Goal: Information Seeking & Learning: Learn about a topic

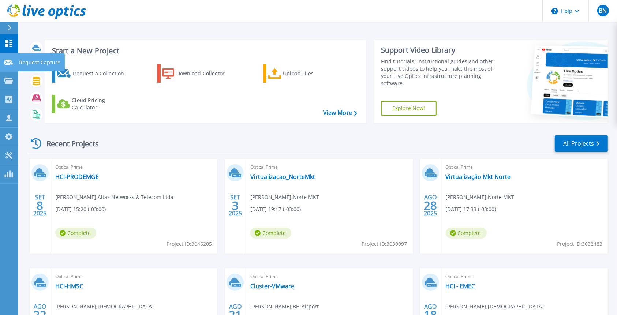
click at [11, 62] on icon at bounding box center [8, 62] width 9 height 5
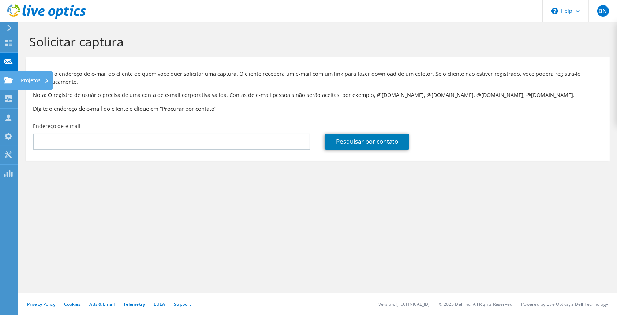
click at [4, 82] on icon at bounding box center [8, 80] width 9 height 7
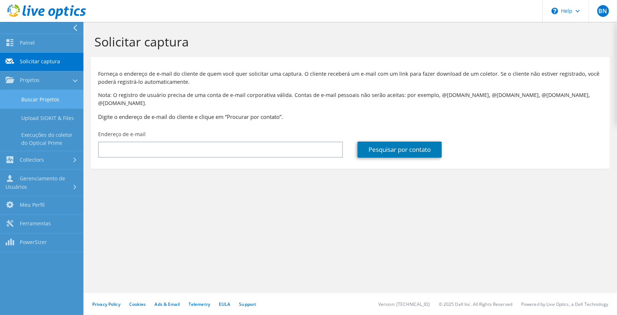
click at [25, 98] on link "Buscar Projetos" at bounding box center [41, 99] width 83 height 19
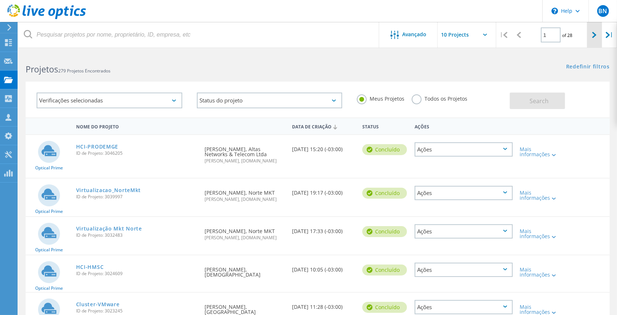
click at [595, 36] on icon at bounding box center [594, 35] width 4 height 6
type input "2"
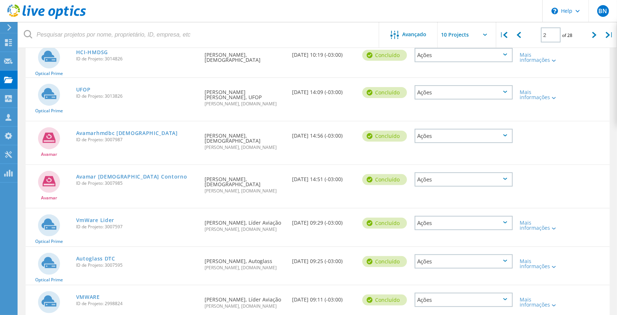
scroll to position [195, 0]
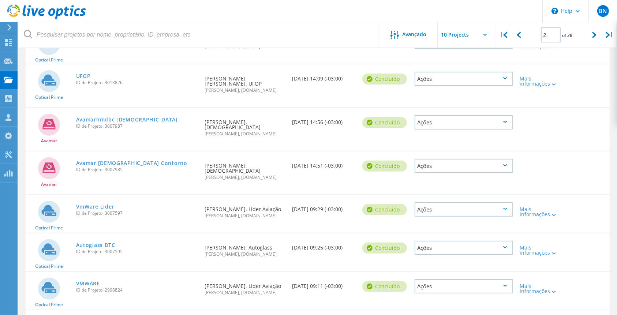
click at [92, 204] on link "VmWare Lider" at bounding box center [95, 206] width 38 height 5
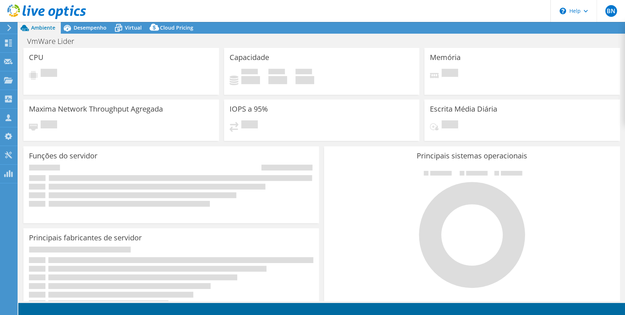
select select "USD"
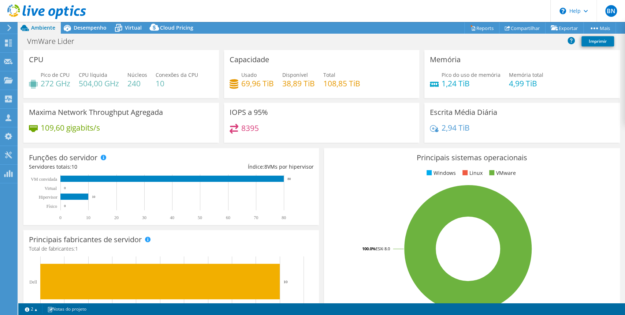
click at [123, 34] on div "VmWare Lider Imprimir" at bounding box center [321, 41] width 607 height 14
click at [139, 21] on header "BN Membro da equipe Breno Nunes breno.nunes@itone.com.br itone.com.br My Profil…" at bounding box center [312, 11] width 625 height 22
click at [135, 29] on span "Virtual" at bounding box center [133, 27] width 17 height 7
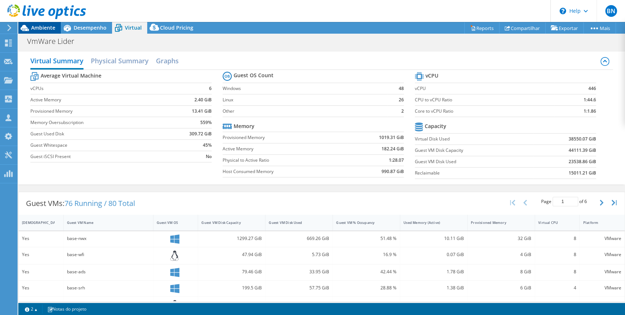
click at [41, 29] on span "Ambiente" at bounding box center [43, 27] width 24 height 7
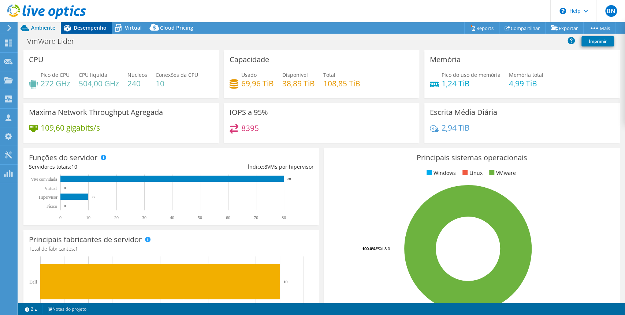
click at [98, 28] on span "Desempenho" at bounding box center [90, 27] width 33 height 7
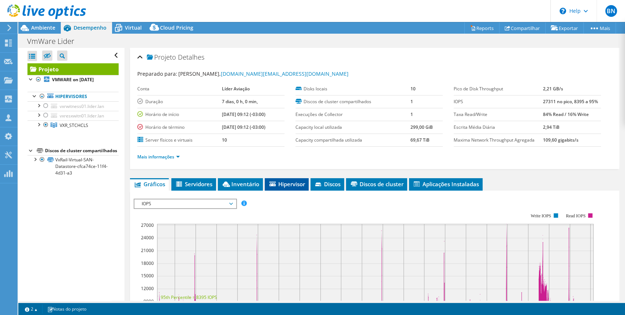
click at [280, 184] on span "Hipervisor" at bounding box center [286, 184] width 37 height 7
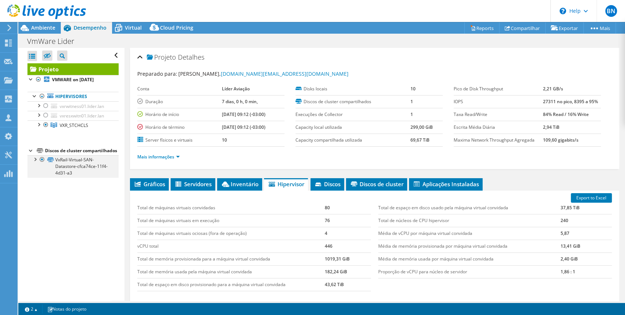
click at [36, 163] on div at bounding box center [34, 158] width 7 height 7
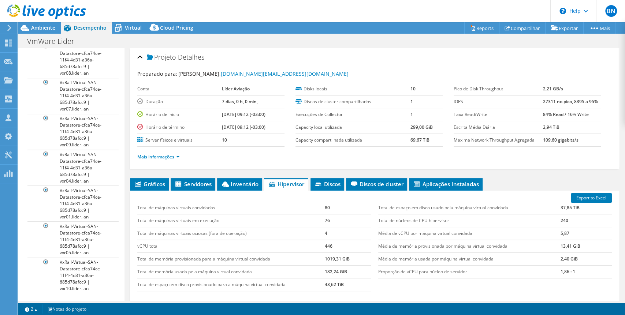
scroll to position [253, 0]
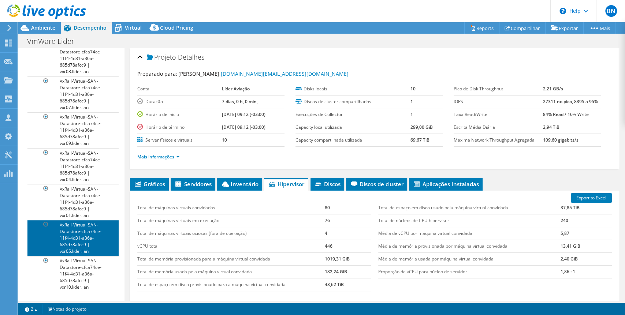
click at [81, 226] on link "VxRail-Virtual-SAN-Datastore-cfca74ce-11f4-4d31-a36a-685d78afcc9 | vxr05.lider.…" at bounding box center [72, 238] width 91 height 36
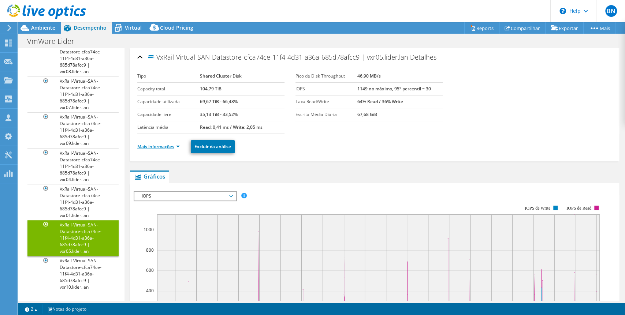
click at [179, 144] on link "Mais informações" at bounding box center [158, 147] width 42 height 6
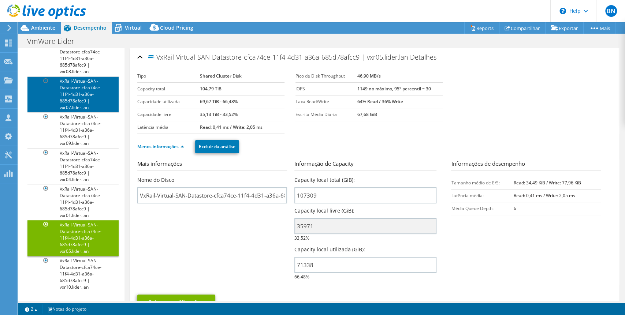
click at [84, 88] on link "VxRail-Virtual-SAN-Datastore-cfca74ce-11f4-4d31-a36a-685d78afcc9 | vxr07.lider.…" at bounding box center [72, 95] width 91 height 36
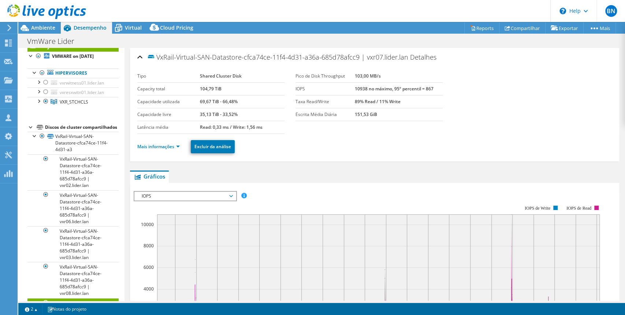
scroll to position [0, 0]
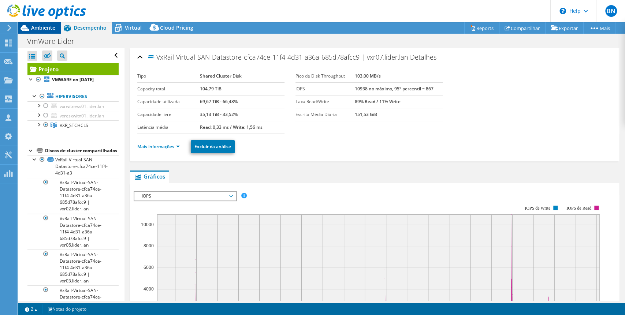
click at [31, 27] on span "Ambiente" at bounding box center [43, 27] width 24 height 7
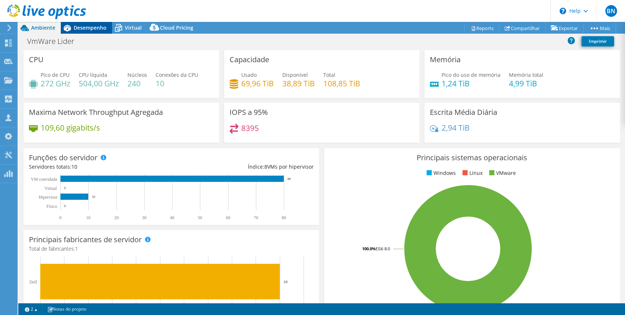
click at [81, 31] on span "Desempenho" at bounding box center [90, 27] width 33 height 7
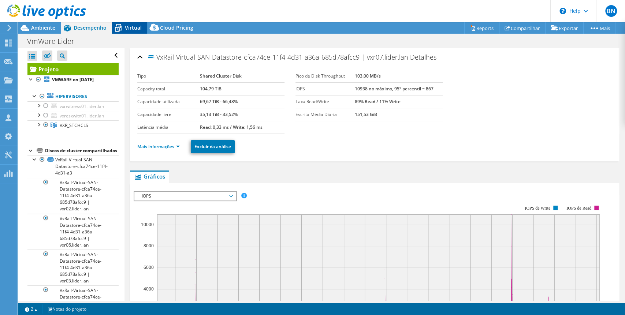
click at [127, 27] on span "Virtual" at bounding box center [133, 27] width 17 height 7
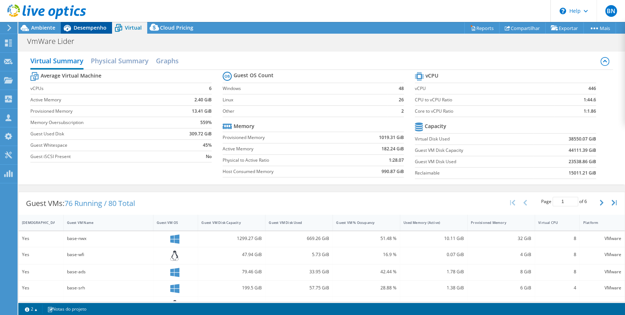
click at [89, 26] on span "Desempenho" at bounding box center [90, 27] width 33 height 7
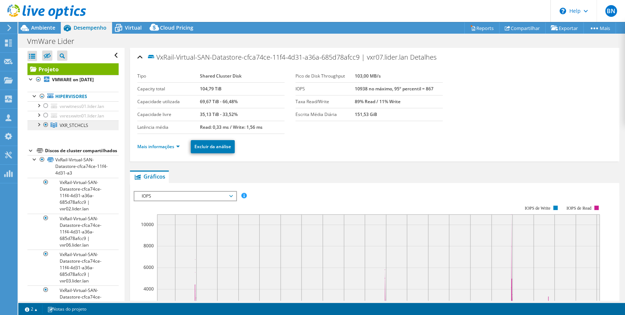
click at [80, 124] on span "VXR_STCHCLS" at bounding box center [74, 125] width 29 height 6
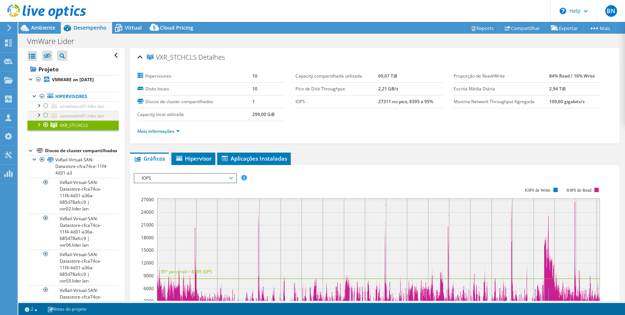
click at [38, 115] on div at bounding box center [38, 114] width 7 height 7
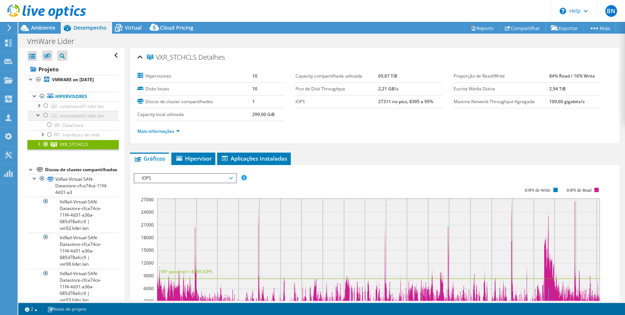
click at [45, 114] on div at bounding box center [45, 115] width 7 height 9
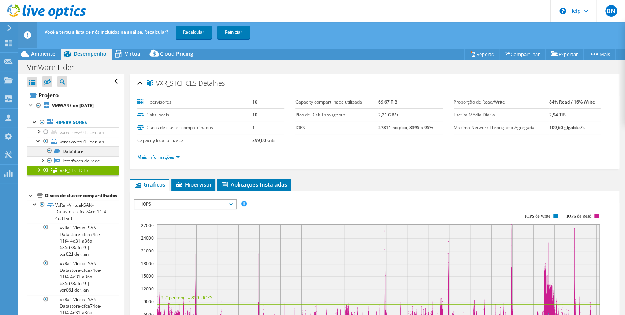
click at [50, 147] on div at bounding box center [49, 150] width 7 height 9
click at [47, 147] on div at bounding box center [49, 150] width 7 height 9
click at [80, 149] on link "DataStore" at bounding box center [72, 151] width 91 height 10
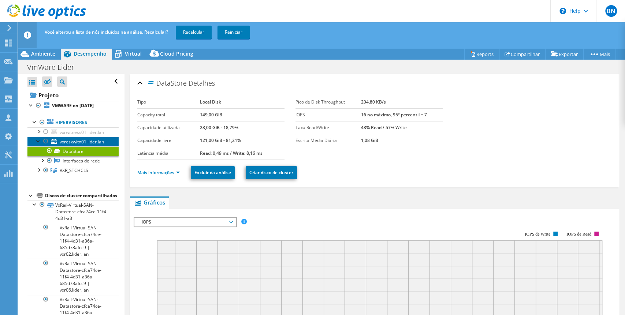
click at [75, 140] on span "vxresxwitn01.lider.lan" at bounding box center [82, 142] width 44 height 6
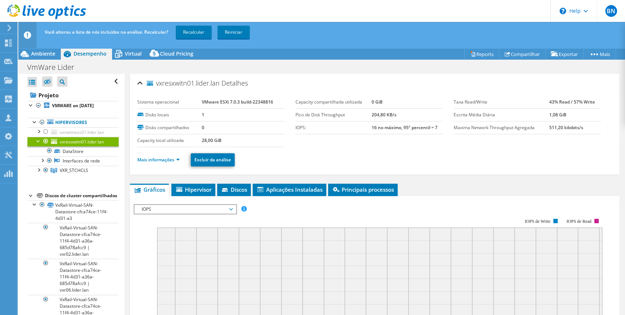
click at [44, 138] on div at bounding box center [45, 141] width 7 height 9
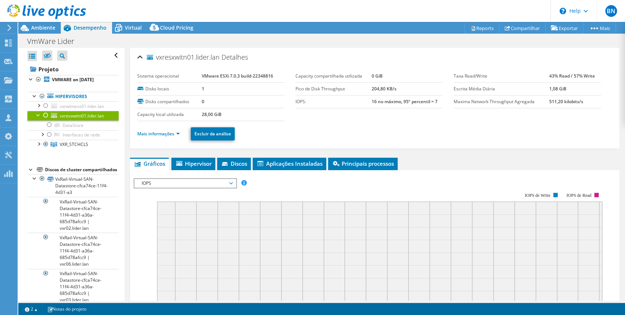
click at [24, 23] on div at bounding box center [43, 12] width 86 height 25
click at [28, 25] on icon at bounding box center [24, 28] width 13 height 13
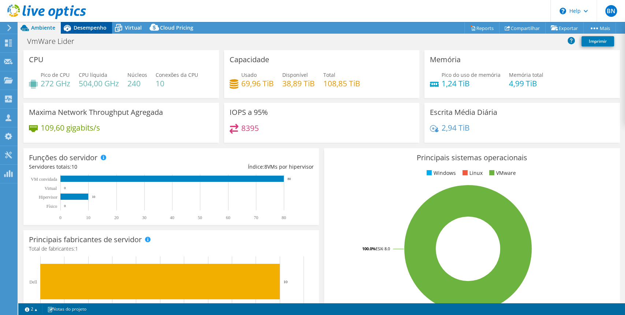
click at [88, 29] on span "Desempenho" at bounding box center [90, 27] width 33 height 7
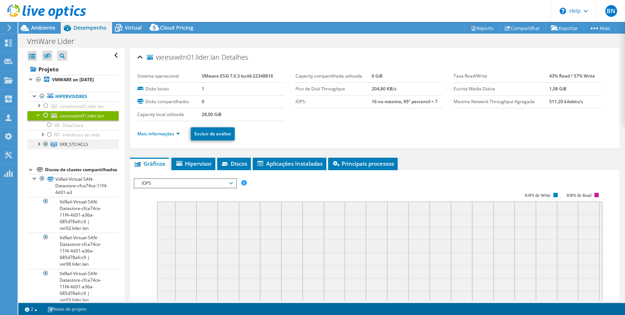
click at [37, 144] on div at bounding box center [38, 143] width 7 height 7
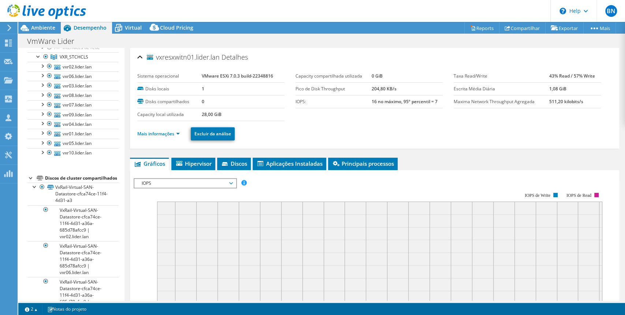
scroll to position [92, 0]
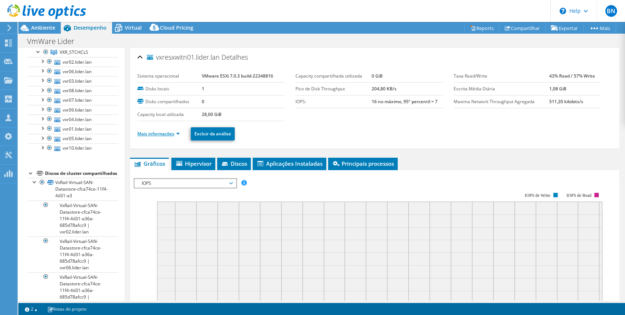
click at [178, 133] on link "Mais informações" at bounding box center [158, 134] width 42 height 6
click at [174, 134] on link "Mais informações" at bounding box center [158, 134] width 42 height 6
click at [176, 134] on link "Mais informações" at bounding box center [158, 134] width 42 height 6
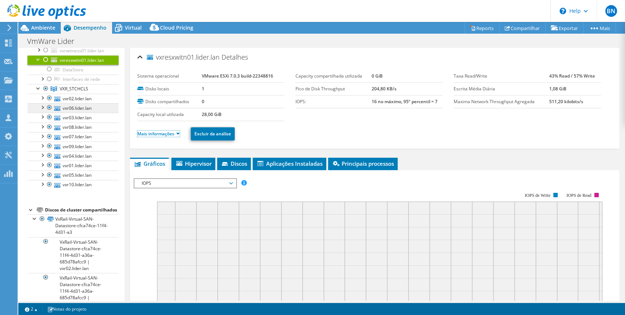
scroll to position [0, 0]
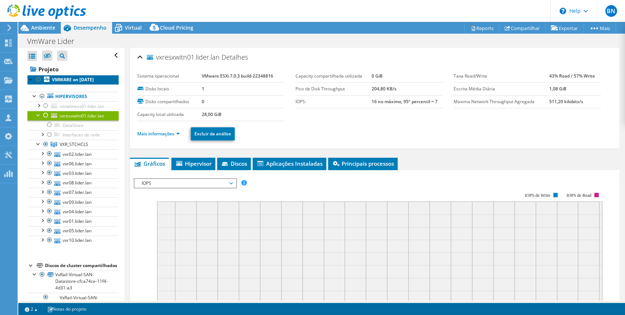
click at [82, 78] on b "VMWARE on 8/8/2025" at bounding box center [73, 80] width 42 height 6
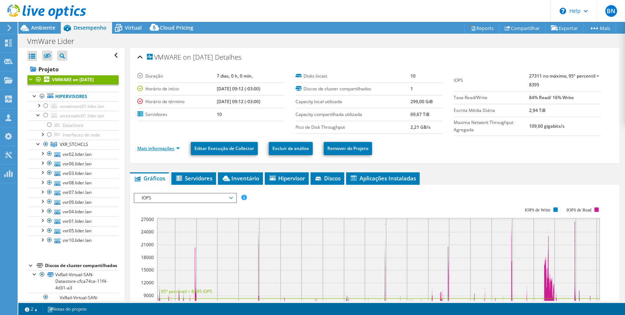
click at [176, 149] on link "Mais informações" at bounding box center [158, 148] width 42 height 6
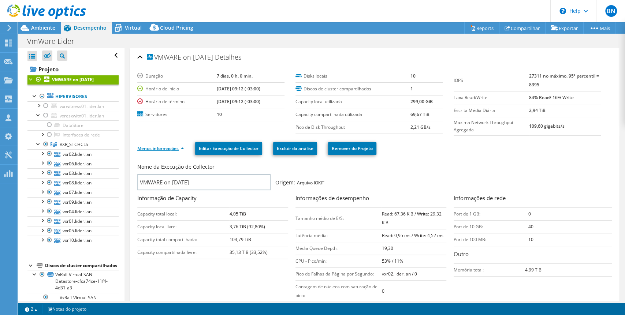
click at [184, 148] on link "Menos informações" at bounding box center [160, 148] width 47 height 6
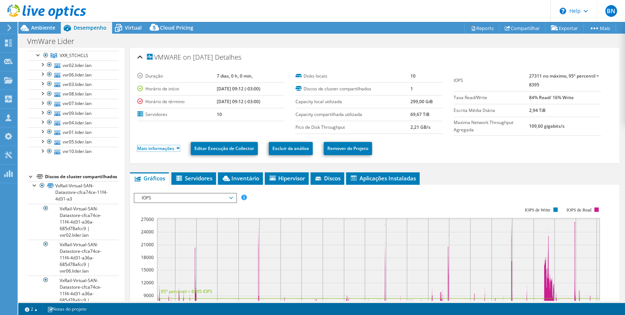
scroll to position [92, 0]
click at [36, 186] on div at bounding box center [34, 182] width 7 height 7
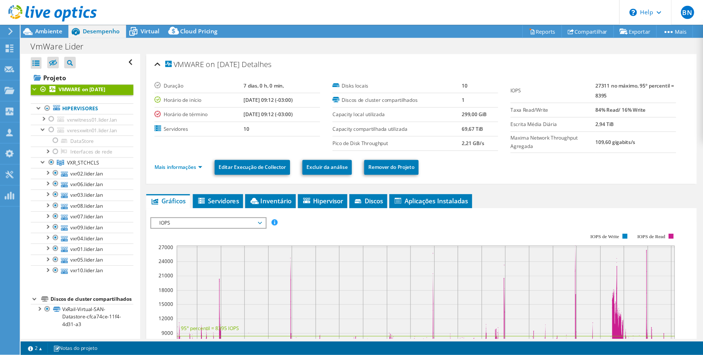
scroll to position [9, 0]
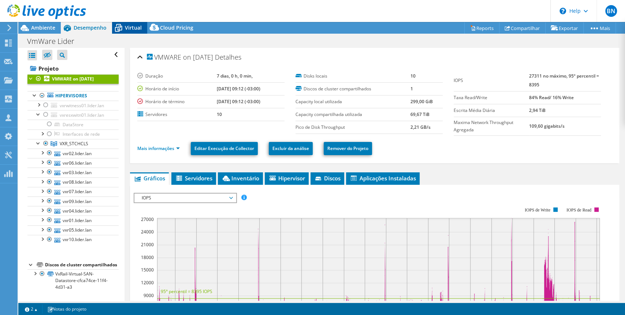
click at [135, 26] on span "Virtual" at bounding box center [133, 27] width 17 height 7
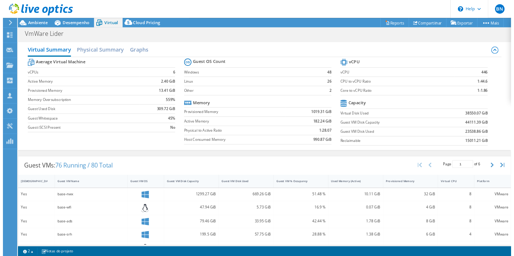
scroll to position [0, 0]
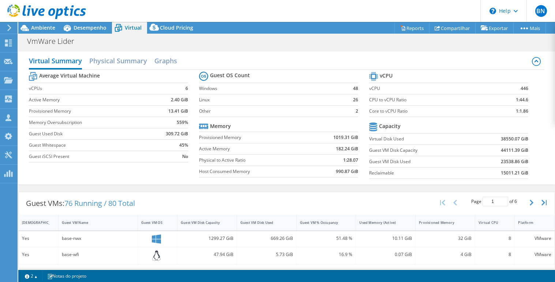
select select "USD"
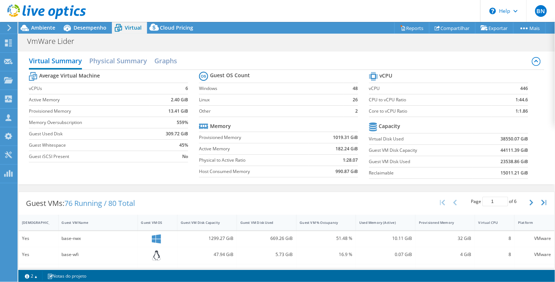
click at [219, 200] on div "Guest VMs: 76 Running / 80 Total Page 1 of 6 5 rows 10 rows 20 rows 25 rows 50 …" at bounding box center [287, 203] width 536 height 23
click at [86, 27] on span "Desempenho" at bounding box center [90, 27] width 33 height 7
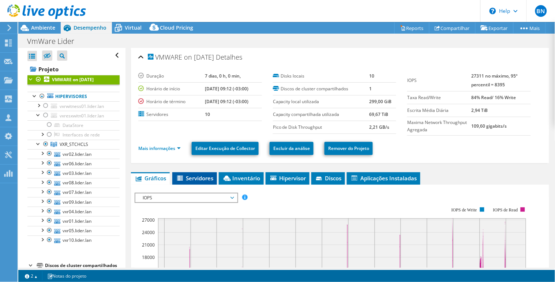
click at [185, 176] on span "Servidores" at bounding box center [194, 178] width 37 height 7
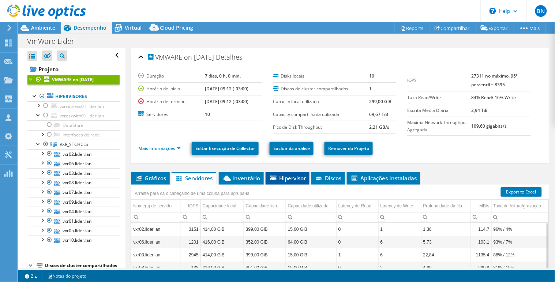
click at [291, 179] on span "Hipervisor" at bounding box center [287, 178] width 37 height 7
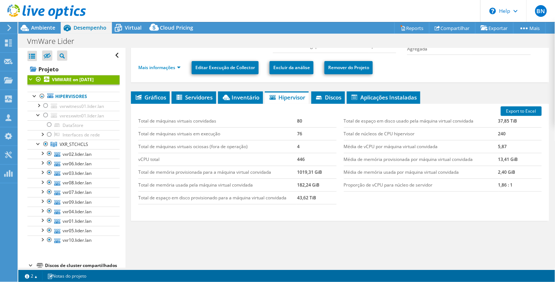
scroll to position [81, 0]
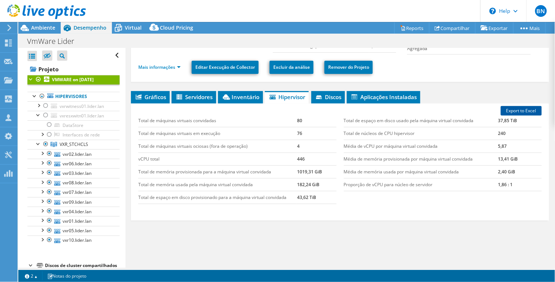
click at [519, 109] on link "Export to Excel" at bounding box center [521, 111] width 41 height 10
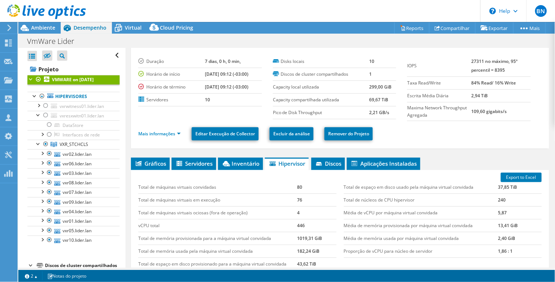
scroll to position [0, 0]
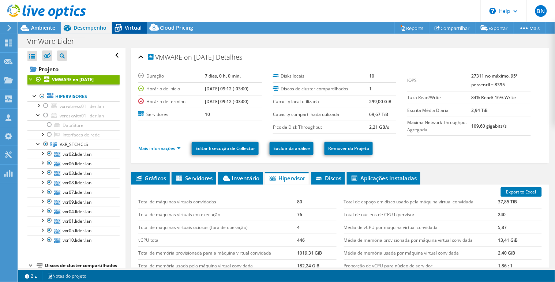
click at [134, 28] on span "Virtual" at bounding box center [133, 27] width 17 height 7
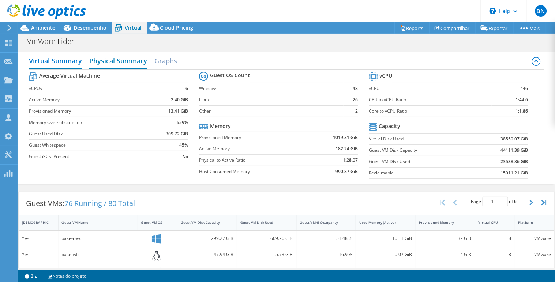
click at [122, 63] on h2 "Physical Summary" at bounding box center [118, 61] width 58 height 16
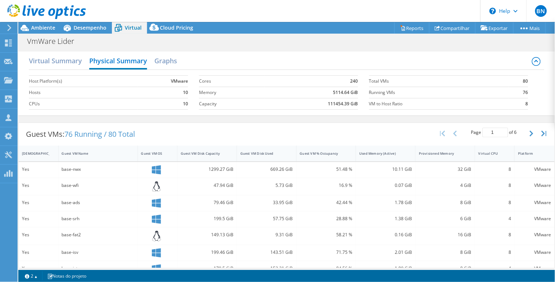
click at [178, 63] on div "Virtual Summary Physical Summary Graphs" at bounding box center [287, 61] width 516 height 16
click at [172, 61] on h2 "Graphs" at bounding box center [166, 61] width 23 height 16
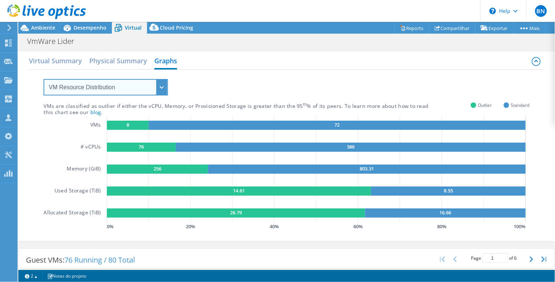
click at [151, 87] on select "VM Resource Distribution Provisioning Contrast Over Provisioning" at bounding box center [106, 87] width 124 height 16
click at [44, 79] on select "VM Resource Distribution Provisioning Contrast Over Provisioning" at bounding box center [106, 87] width 124 height 16
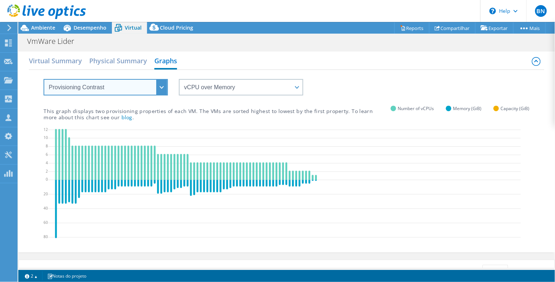
click at [161, 90] on select "VM Resource Distribution Provisioning Contrast Over Provisioning" at bounding box center [106, 87] width 124 height 16
select select "VM Resource Distribution"
click at [44, 79] on select "VM Resource Distribution Provisioning Contrast Over Provisioning" at bounding box center [106, 87] width 124 height 16
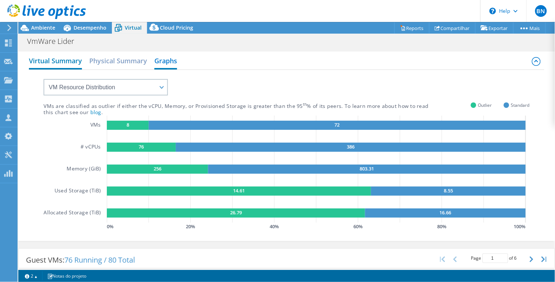
click at [70, 60] on h2 "Virtual Summary" at bounding box center [55, 61] width 53 height 16
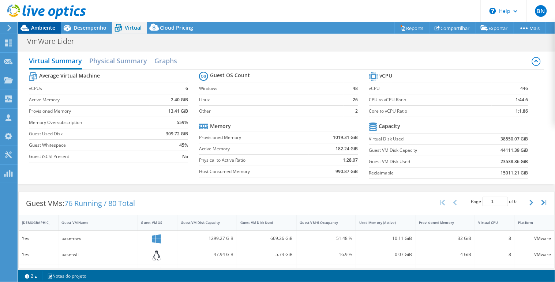
click at [40, 28] on span "Ambiente" at bounding box center [43, 27] width 24 height 7
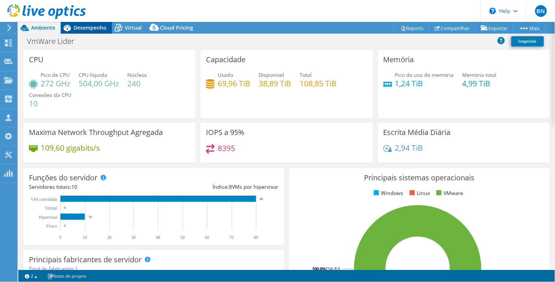
click at [96, 29] on span "Desempenho" at bounding box center [90, 27] width 33 height 7
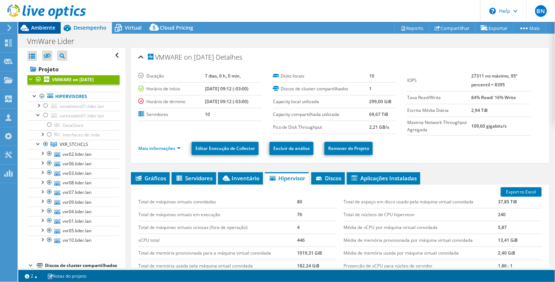
click at [42, 28] on span "Ambiente" at bounding box center [43, 27] width 24 height 7
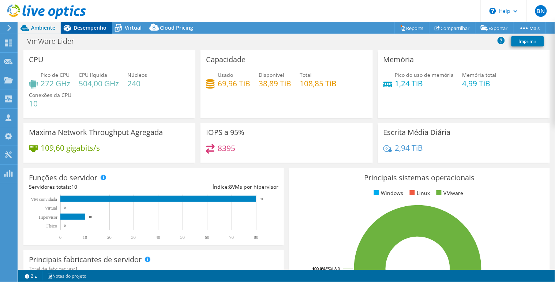
click at [74, 28] on span "Desempenho" at bounding box center [90, 27] width 33 height 7
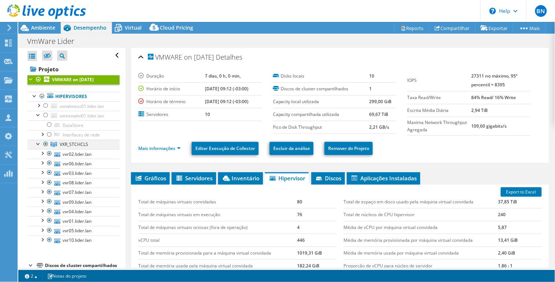
click at [37, 145] on div at bounding box center [38, 143] width 7 height 7
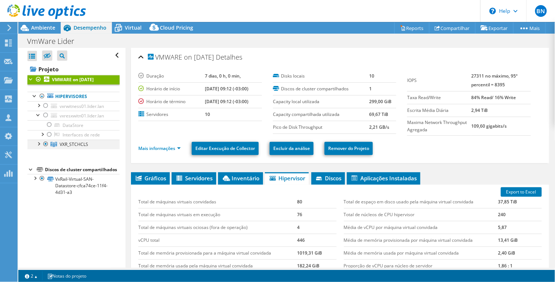
click at [37, 145] on div at bounding box center [38, 143] width 7 height 7
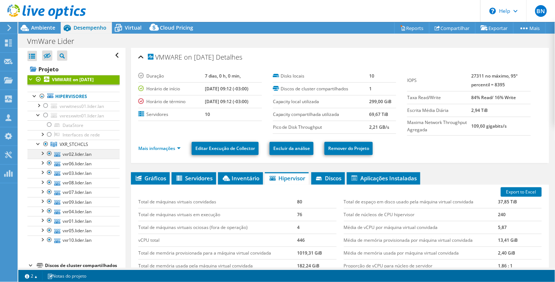
click at [42, 153] on div at bounding box center [41, 152] width 7 height 7
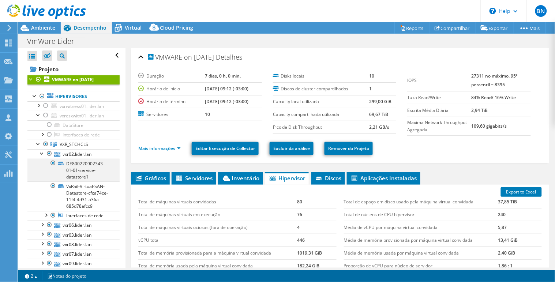
click at [53, 164] on div at bounding box center [52, 163] width 7 height 9
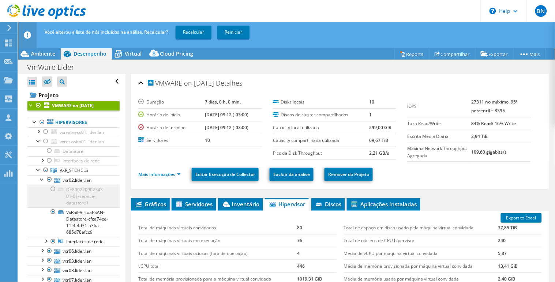
scroll to position [41, 0]
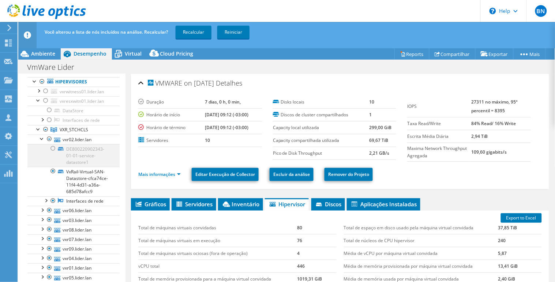
click at [52, 148] on div at bounding box center [52, 148] width 7 height 9
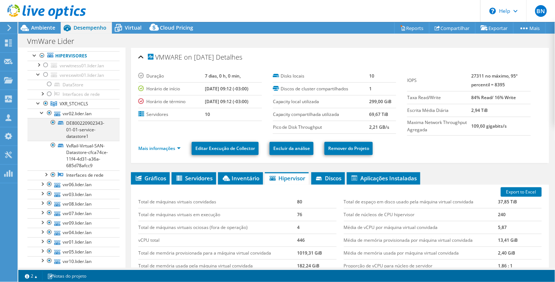
click at [53, 122] on div at bounding box center [52, 122] width 7 height 9
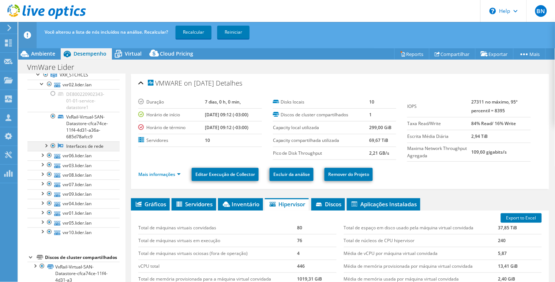
scroll to position [111, 0]
click at [40, 151] on div at bounding box center [41, 154] width 7 height 7
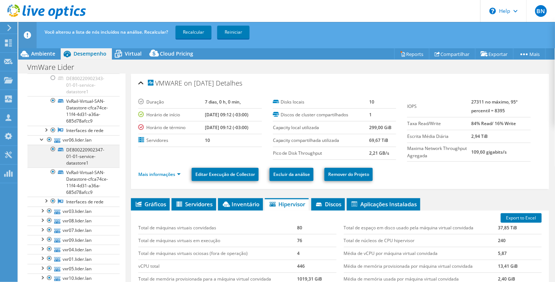
click at [52, 154] on div at bounding box center [52, 149] width 7 height 9
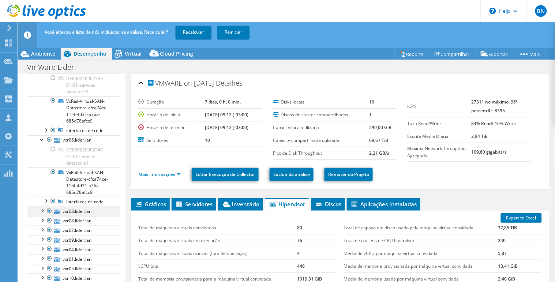
click at [41, 214] on div at bounding box center [41, 210] width 7 height 7
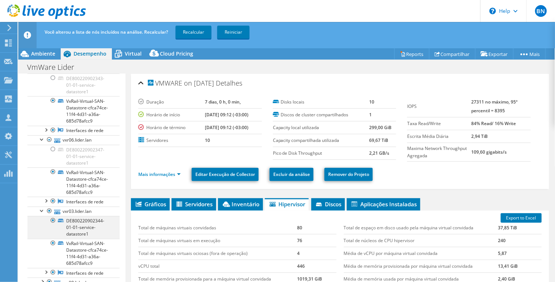
click at [53, 225] on div at bounding box center [52, 220] width 7 height 9
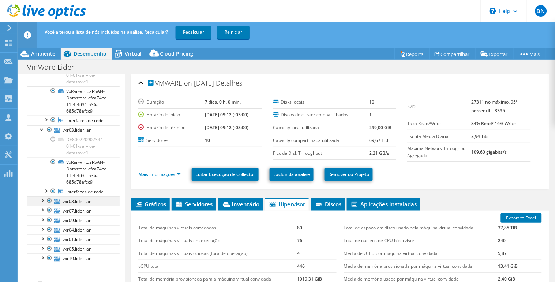
click at [42, 204] on div at bounding box center [41, 200] width 7 height 7
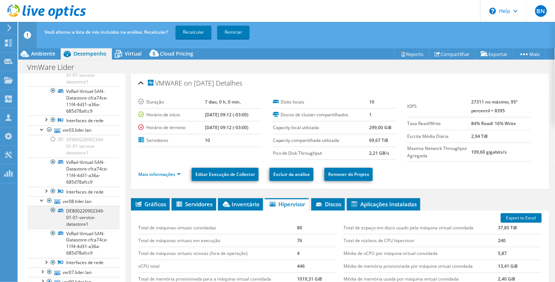
click at [52, 215] on div at bounding box center [52, 210] width 7 height 9
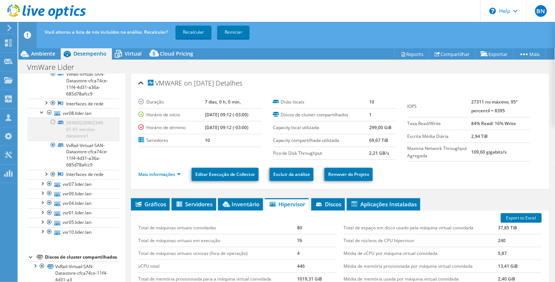
scroll to position [315, 0]
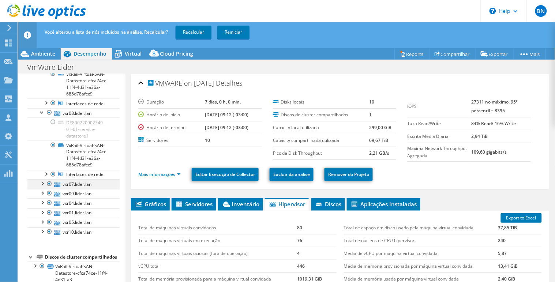
click at [41, 180] on div at bounding box center [41, 183] width 7 height 7
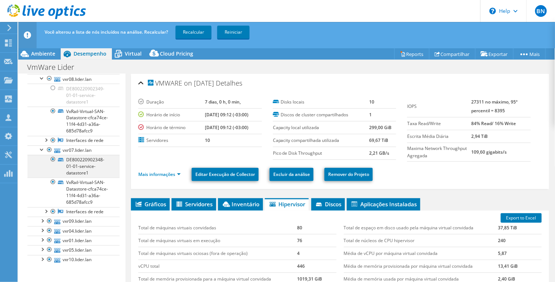
click at [54, 164] on div at bounding box center [52, 159] width 7 height 9
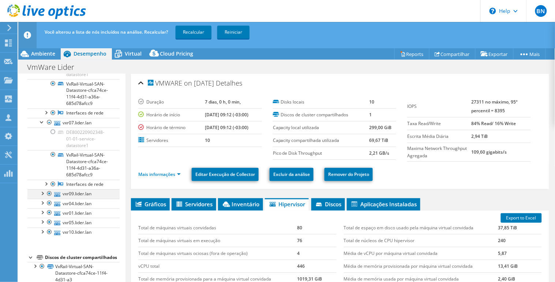
scroll to position [385, 0]
click at [43, 190] on div at bounding box center [41, 193] width 7 height 7
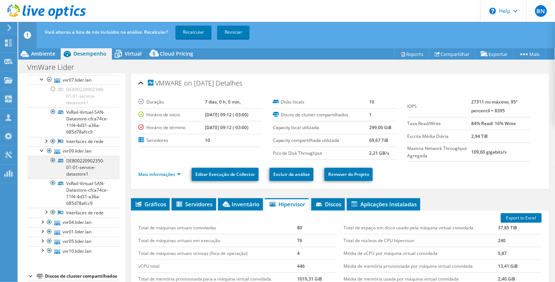
click at [52, 165] on div at bounding box center [52, 160] width 7 height 9
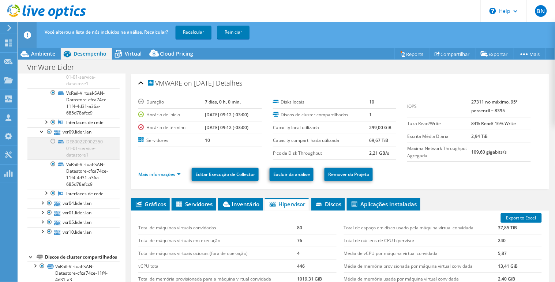
scroll to position [454, 0]
click at [42, 199] on div at bounding box center [41, 202] width 7 height 7
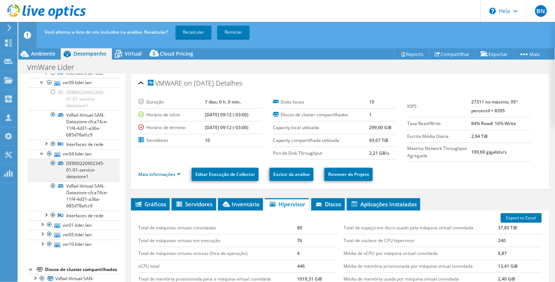
click at [52, 168] on div at bounding box center [52, 163] width 7 height 9
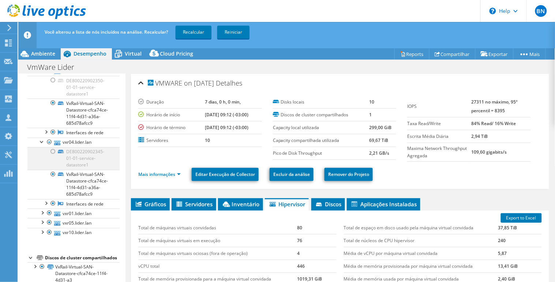
scroll to position [522, 0]
click at [41, 209] on div at bounding box center [41, 212] width 7 height 7
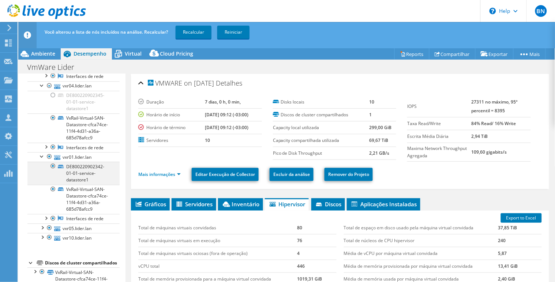
click at [52, 171] on div at bounding box center [52, 166] width 7 height 9
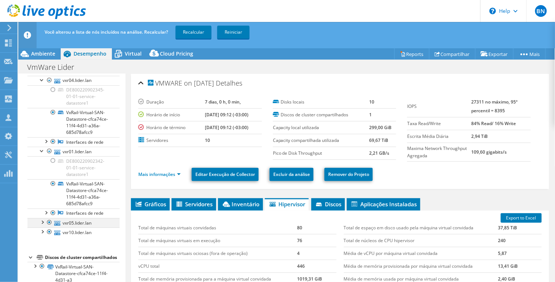
click at [42, 218] on div at bounding box center [41, 221] width 7 height 7
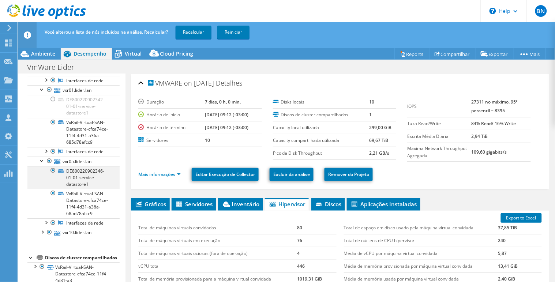
click at [53, 175] on div at bounding box center [52, 170] width 7 height 9
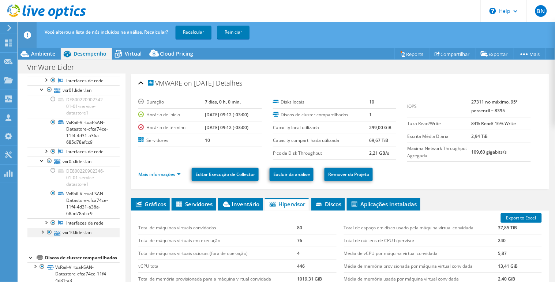
scroll to position [659, 0]
click at [44, 228] on div at bounding box center [41, 231] width 7 height 7
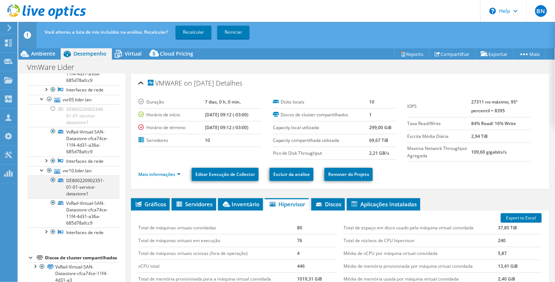
click at [52, 185] on div at bounding box center [52, 180] width 7 height 9
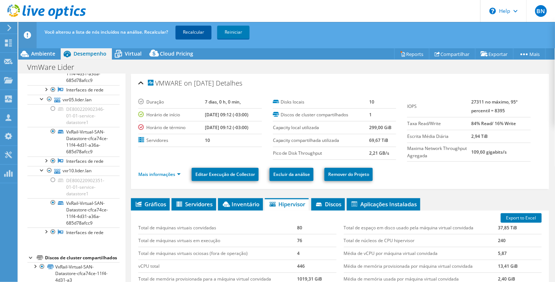
click at [193, 34] on link "Recalcular" at bounding box center [194, 32] width 36 height 13
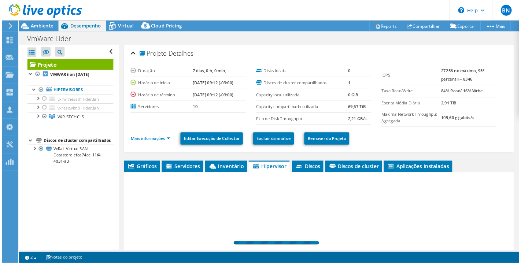
scroll to position [0, 0]
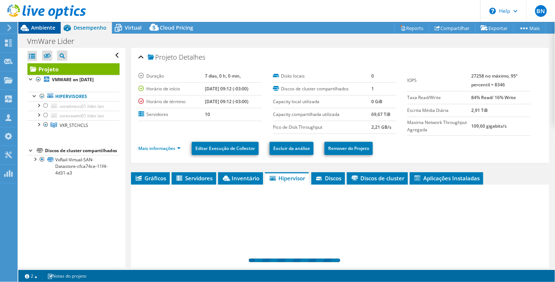
click at [43, 29] on span "Ambiente" at bounding box center [43, 27] width 24 height 7
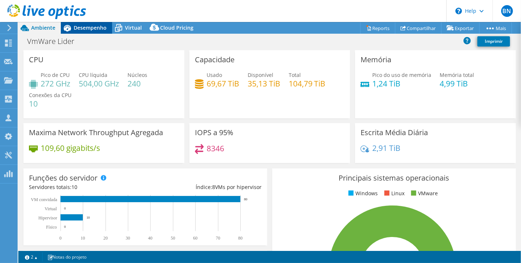
click at [83, 31] on div "Desempenho" at bounding box center [86, 28] width 51 height 12
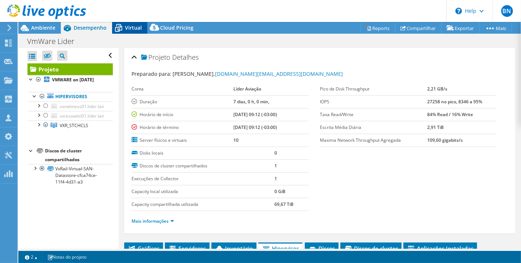
click at [129, 31] on span "Virtual" at bounding box center [133, 27] width 17 height 7
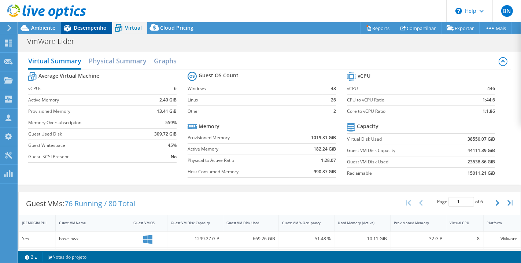
click at [94, 28] on span "Desempenho" at bounding box center [90, 27] width 33 height 7
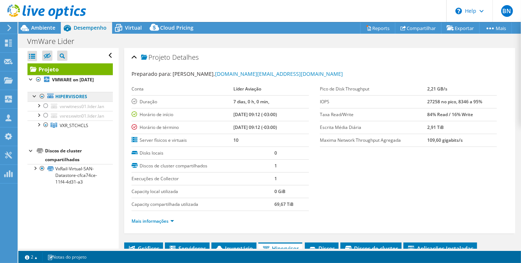
click at [72, 100] on link "Hipervisores" at bounding box center [69, 97] width 85 height 10
click at [70, 101] on link "Hipervisores" at bounding box center [69, 97] width 85 height 10
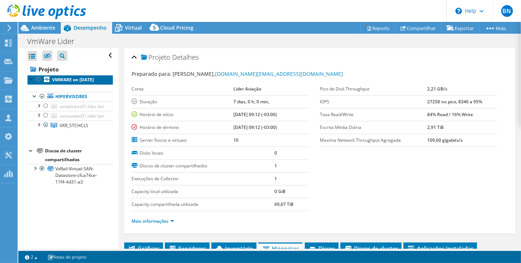
click at [69, 83] on b "VMWARE on 8/8/2025" at bounding box center [73, 80] width 42 height 6
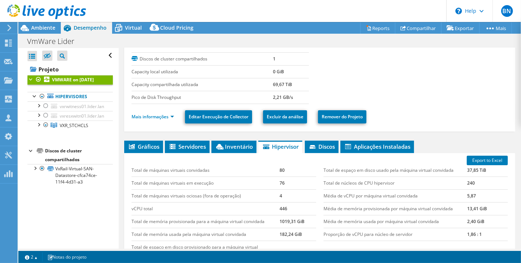
scroll to position [122, 0]
